Goal: Transaction & Acquisition: Subscribe to service/newsletter

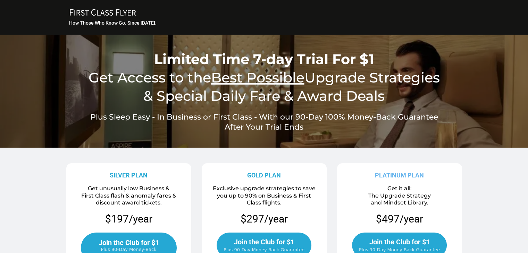
click at [92, 11] on icon at bounding box center [103, 12] width 66 height 7
click at [117, 239] on span "Join the Club for $1" at bounding box center [129, 243] width 60 height 8
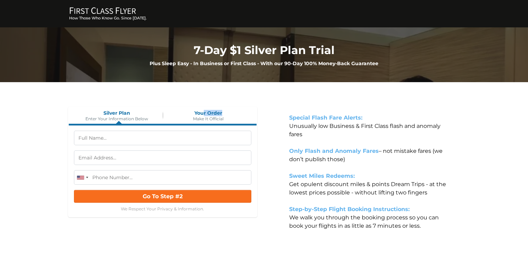
drag, startPoint x: 204, startPoint y: 114, endPoint x: 248, endPoint y: 113, distance: 44.8
click at [248, 113] on span "Your Order" at bounding box center [208, 113] width 92 height 6
click at [174, 110] on div "Silver Plan Enter Your Information Below Your Order Make It Official" at bounding box center [163, 116] width 188 height 16
click at [104, 111] on span "Silver Plan" at bounding box center [117, 113] width 92 height 6
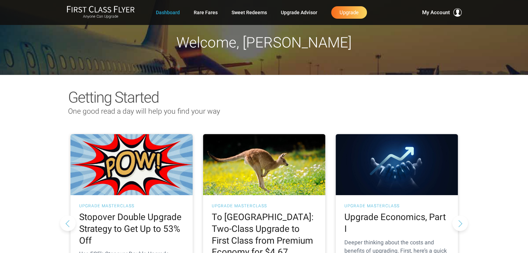
drag, startPoint x: 532, startPoint y: 39, endPoint x: 529, endPoint y: 19, distance: 20.1
click at [212, 15] on link "Rare Fares" at bounding box center [206, 12] width 24 height 12
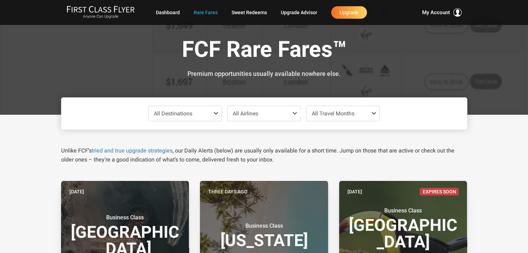
click at [190, 113] on span "All Destinations" at bounding box center [173, 113] width 39 height 7
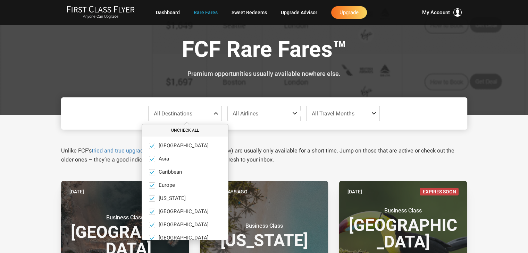
click at [185, 128] on button "Uncheck All" at bounding box center [185, 130] width 86 height 11
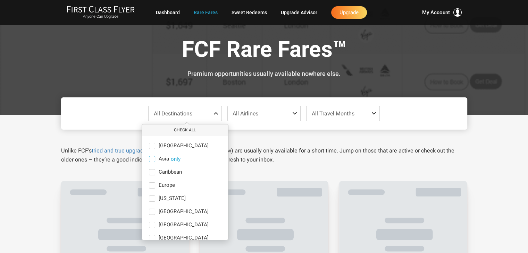
click at [153, 161] on span at bounding box center [152, 159] width 6 height 6
click at [0, 0] on input "Asia only" at bounding box center [0, 0] width 0 height 0
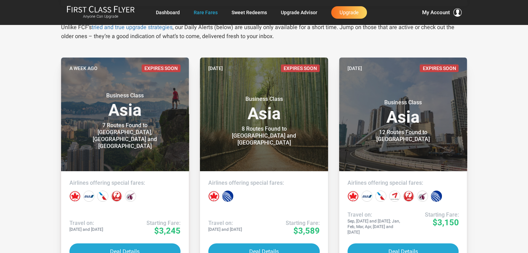
scroll to position [136, 0]
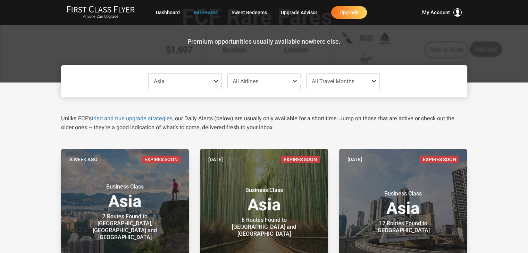
scroll to position [0, 0]
